Goal: Browse casually

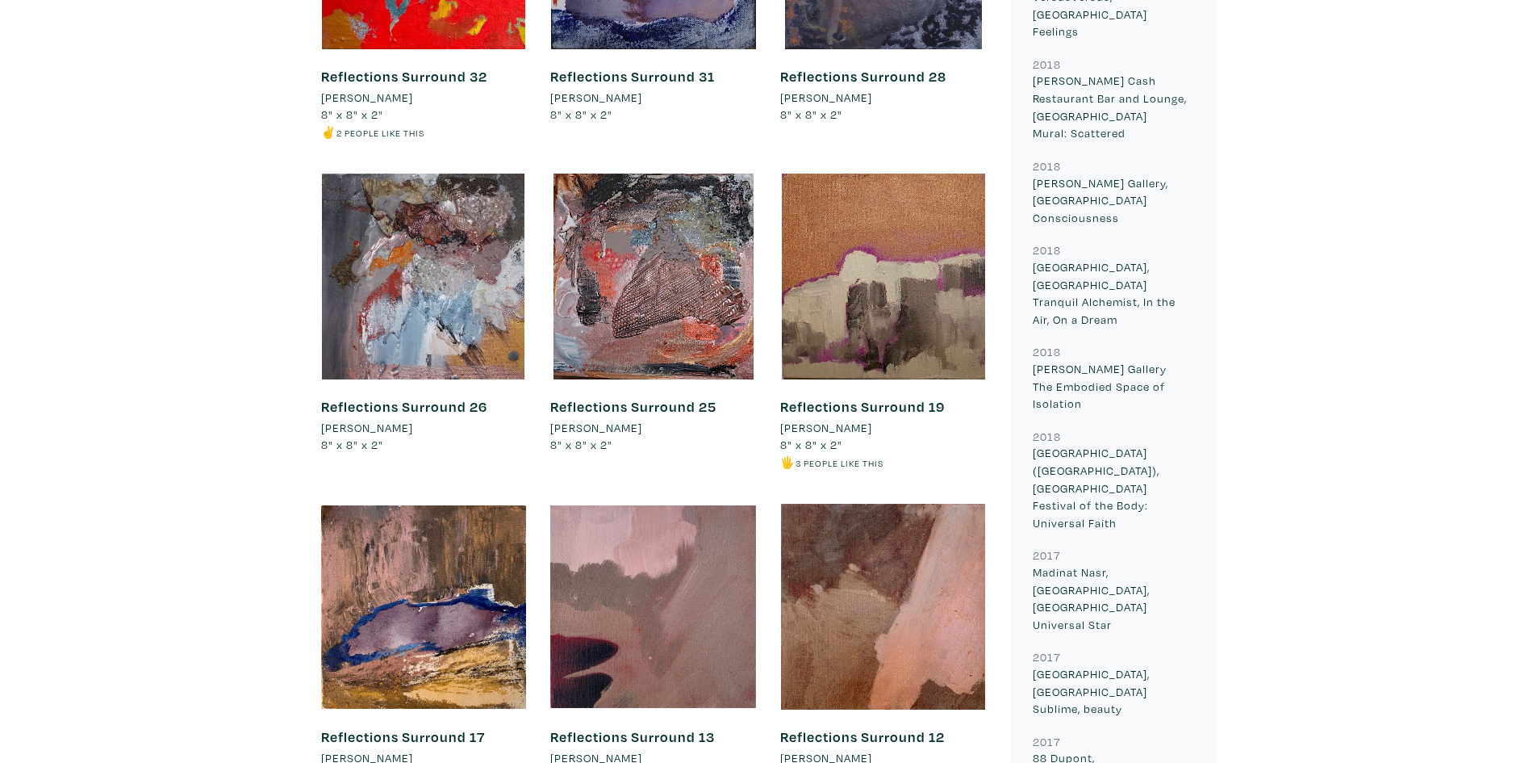
scroll to position [1856, 0]
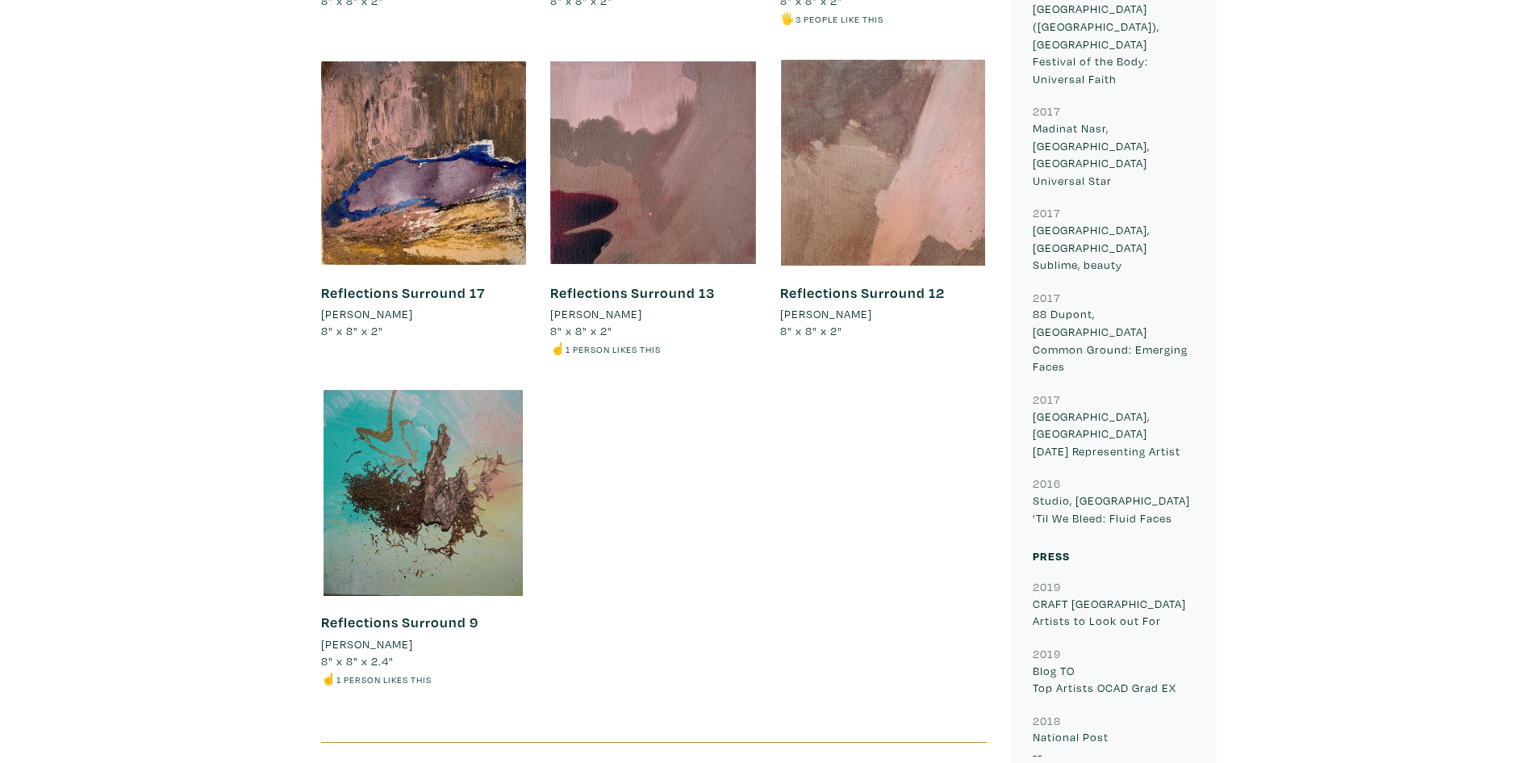
click at [800, 147] on div at bounding box center [883, 163] width 206 height 206
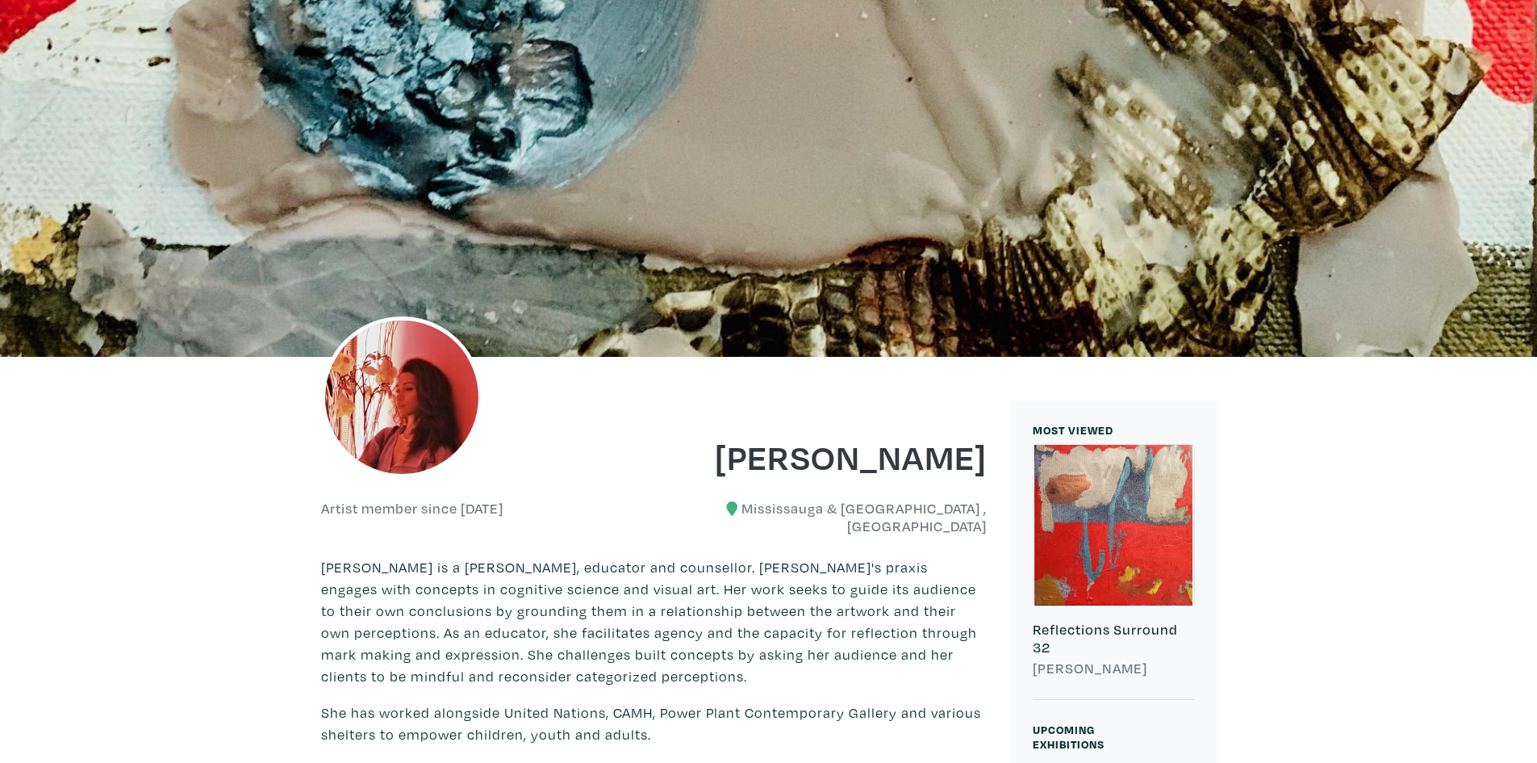
scroll to position [0, 0]
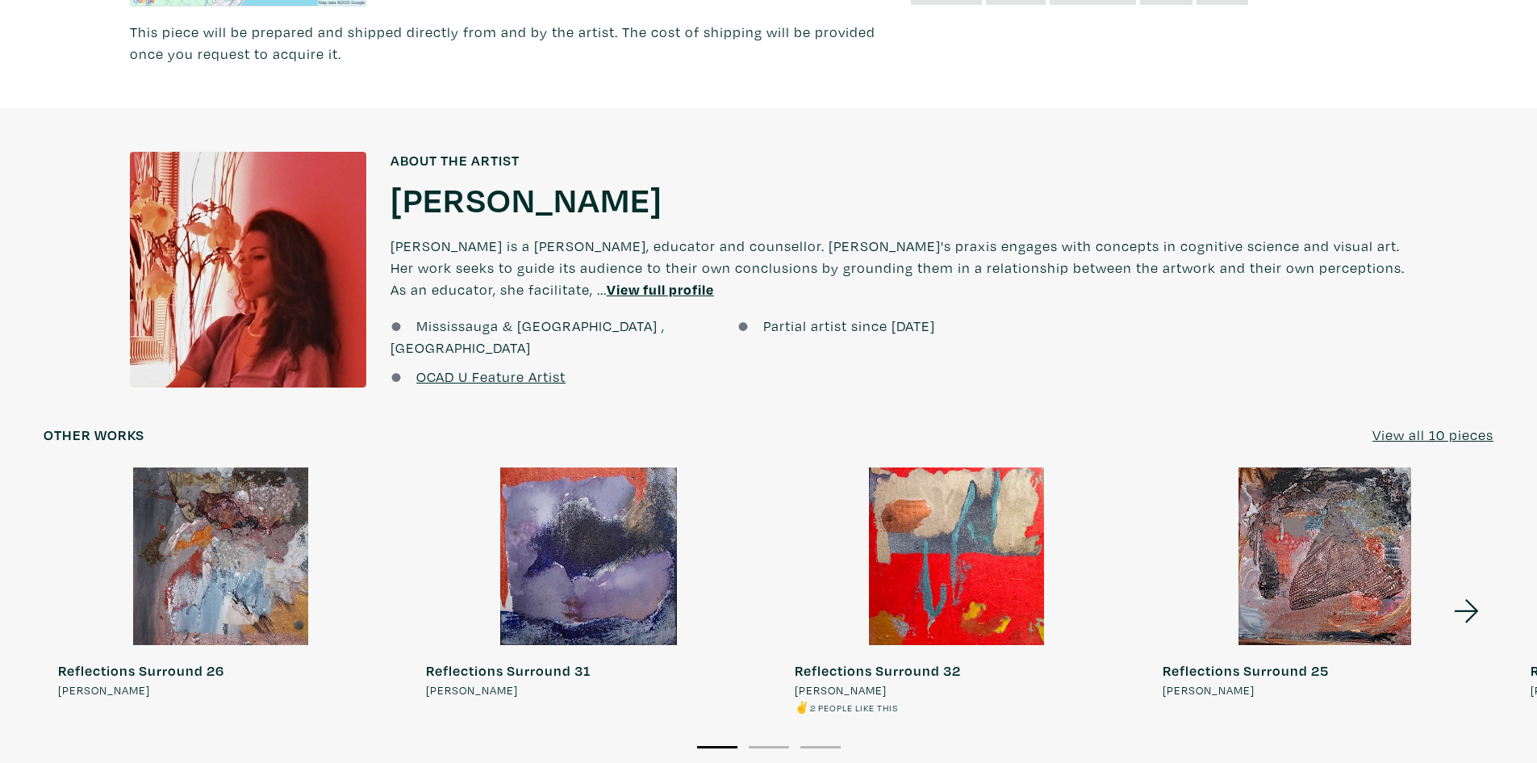
scroll to position [1210, 0]
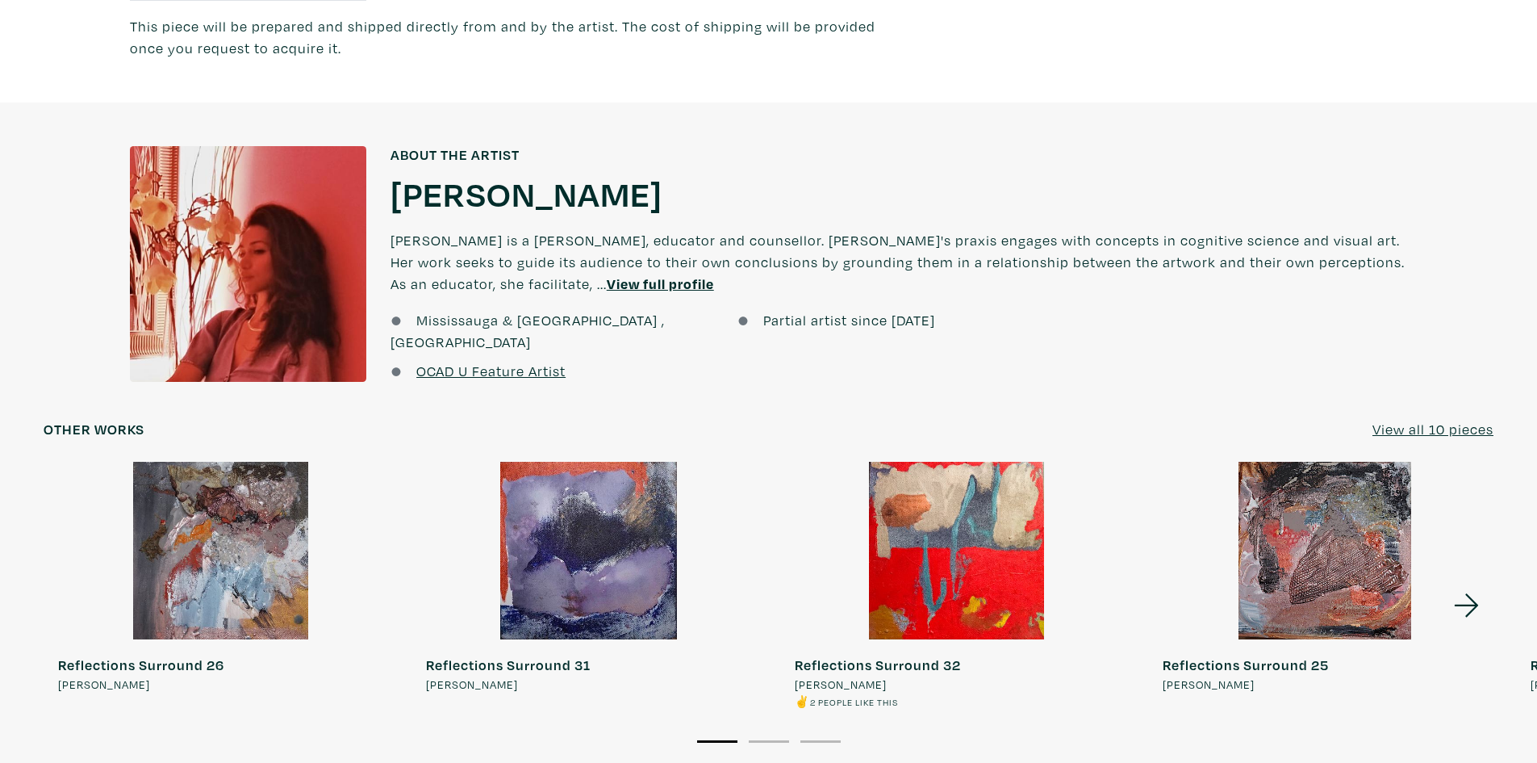
click at [445, 362] on link "OCAD U Feature Artist" at bounding box center [490, 371] width 149 height 19
